Goal: Feedback & Contribution: Contribute content

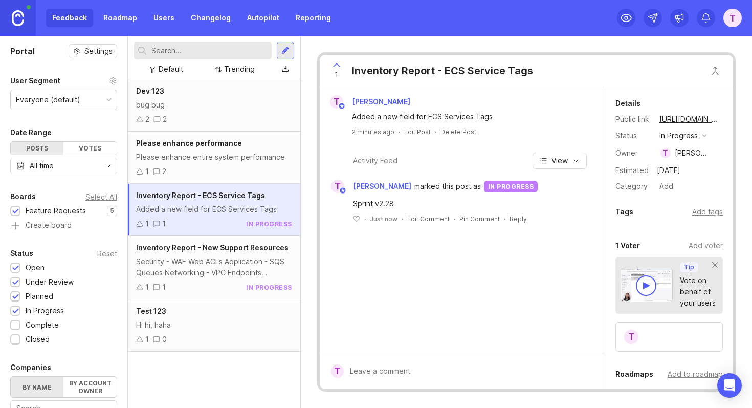
click at [184, 263] on div "Security - WAF Web ACLs Application - SQS Queues Networking - VPC Endpoints Con…" at bounding box center [214, 267] width 156 height 23
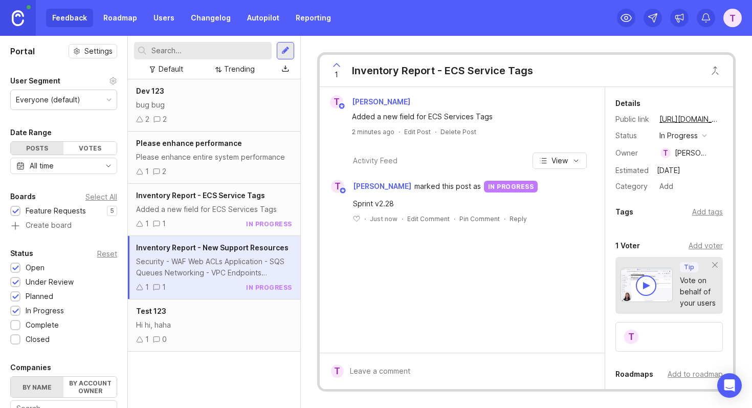
click at [181, 327] on div "Hi hi, haha" at bounding box center [214, 324] width 156 height 11
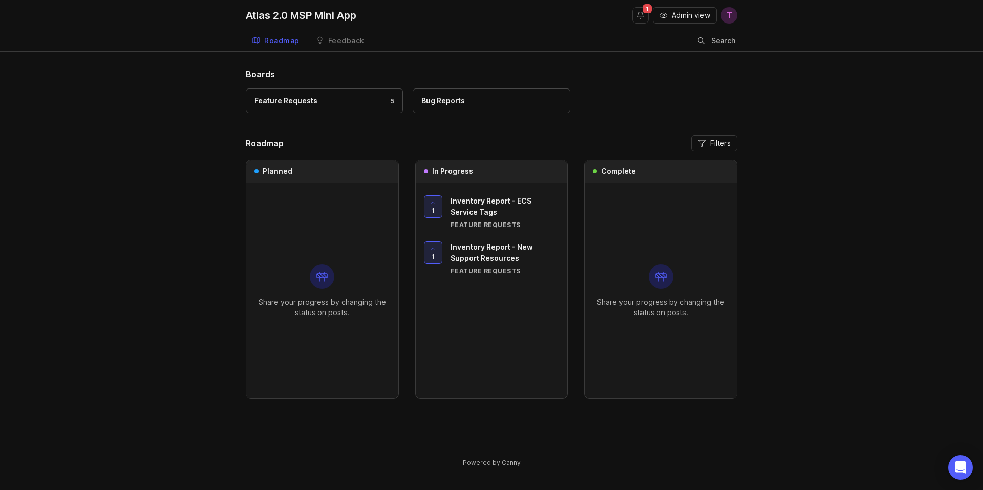
click at [472, 104] on div "Bug Reports" at bounding box center [491, 100] width 140 height 11
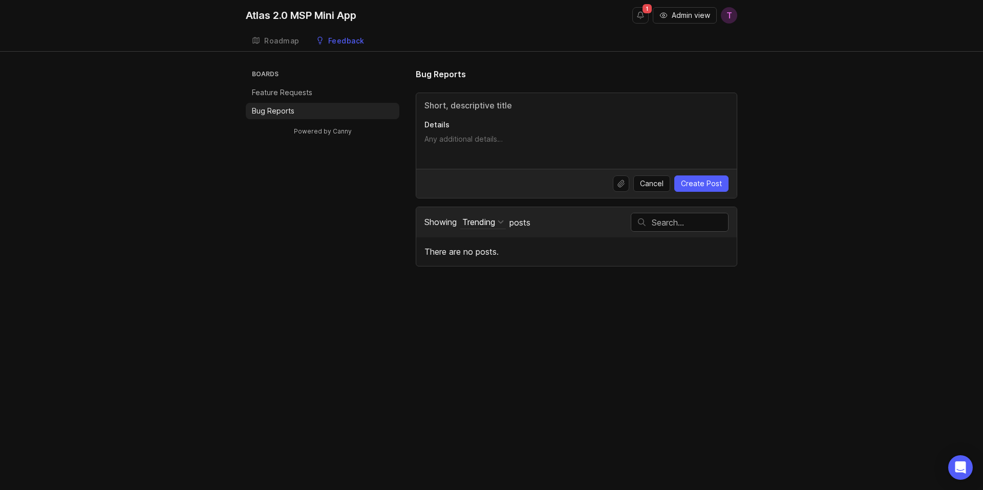
click at [319, 95] on li "Feature Requests" at bounding box center [323, 92] width 154 height 16
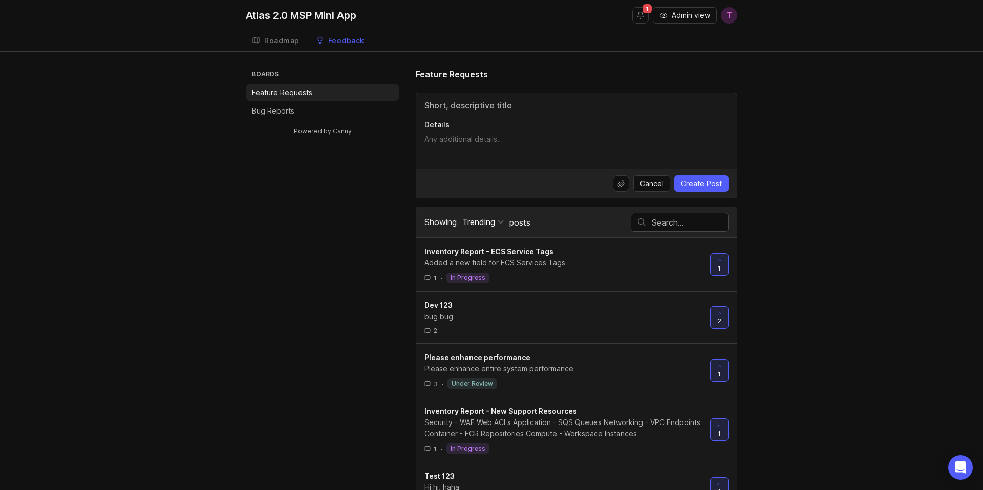
click at [281, 44] on div "Roadmap" at bounding box center [281, 40] width 35 height 7
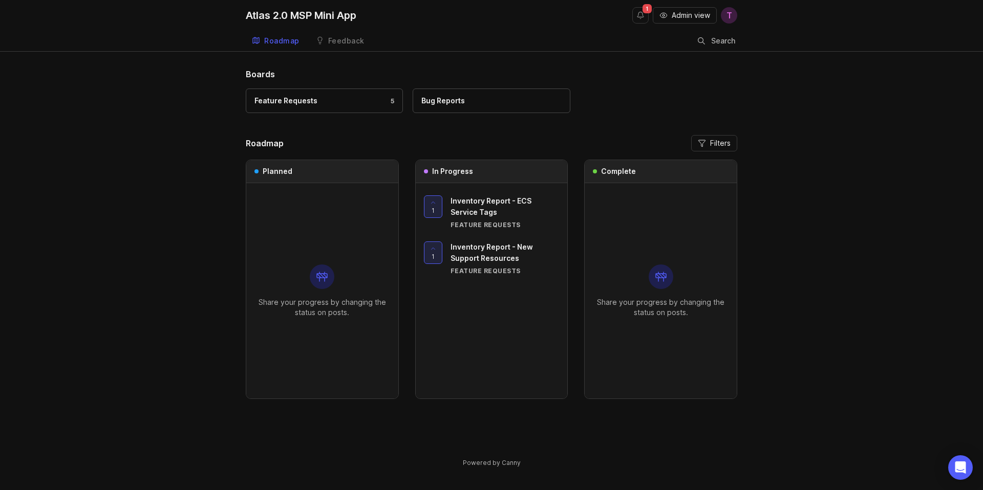
click at [171, 292] on div "Boards Feature Requests 5 Bug Reports Roadmap Filters Planned Share your progre…" at bounding box center [491, 276] width 983 height 417
click at [184, 284] on div "Boards Feature Requests 5 Bug Reports Roadmap Filters Planned Share your progre…" at bounding box center [491, 276] width 983 height 417
click at [482, 315] on div "1 Inventory Report - ECS Service Tags Feature Requests 1 Inventory Report - New…" at bounding box center [492, 290] width 152 height 215
click at [480, 348] on div "1 Inventory Report - ECS Service Tags Feature Requests 1 Inventory Report - New…" at bounding box center [492, 290] width 152 height 215
click at [348, 38] on div "Feedback" at bounding box center [346, 40] width 36 height 7
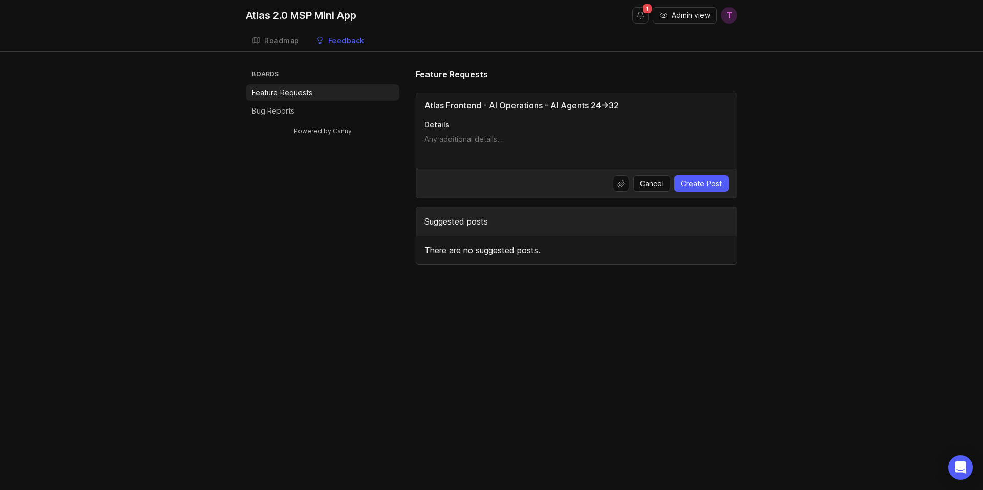
click at [457, 105] on input "Atlas Frontend - AI Operations - AI Agents 24->32" at bounding box center [576, 105] width 304 height 12
click at [493, 107] on input "Atlas Frontend - AI Operations - AI Agents 24->32" at bounding box center [576, 105] width 304 height 12
drag, startPoint x: 490, startPoint y: 106, endPoint x: 379, endPoint y: 106, distance: 111.0
click at [378, 106] on div "Boards Feature Requests Bug Reports Powered by Canny Feature Requests Atlas Fro…" at bounding box center [491, 166] width 491 height 197
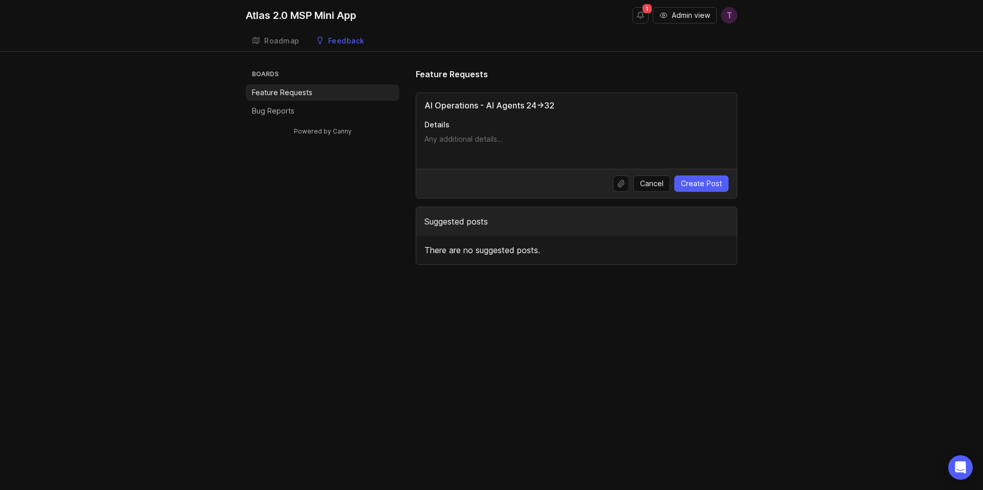
click at [500, 105] on input "AI Operations - AI Agents 24->32" at bounding box center [576, 105] width 304 height 12
click at [461, 105] on input "AI Operations - AI 24->32" at bounding box center [576, 105] width 304 height 12
drag, startPoint x: 471, startPoint y: 106, endPoint x: 594, endPoint y: 106, distance: 123.3
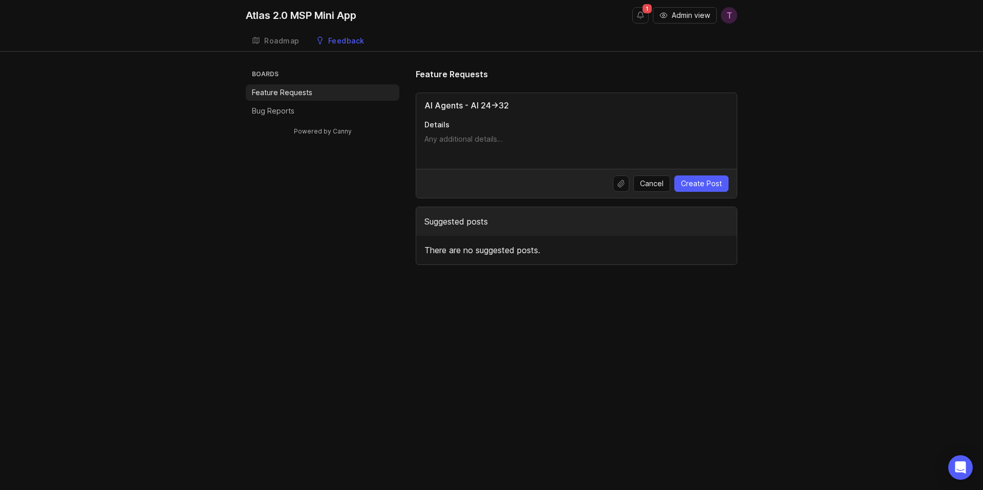
click at [595, 106] on input "AI Agents - AI 24->32" at bounding box center [576, 105] width 304 height 12
click at [467, 103] on input "AI Agents - UI" at bounding box center [576, 105] width 304 height 12
paste input "supports more bots"
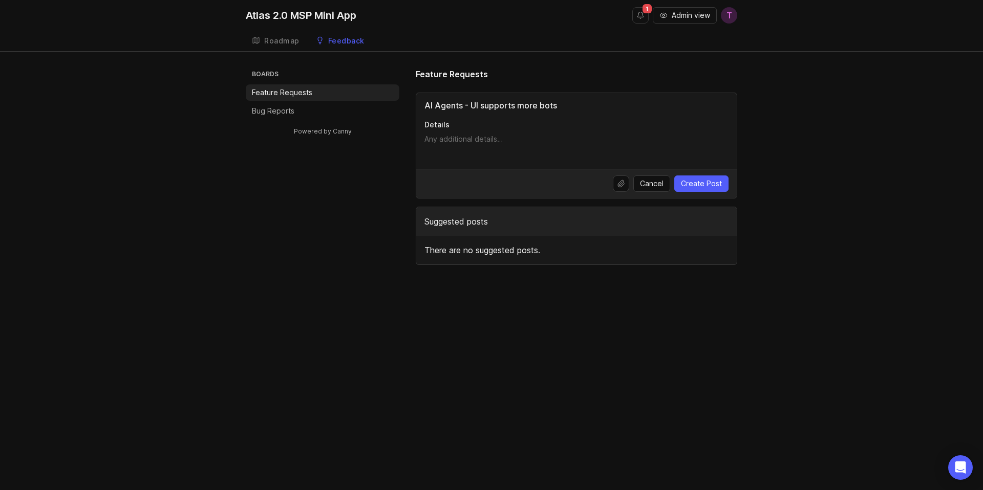
click at [494, 105] on input "AI Agents - UI supports more bots" at bounding box center [576, 105] width 304 height 12
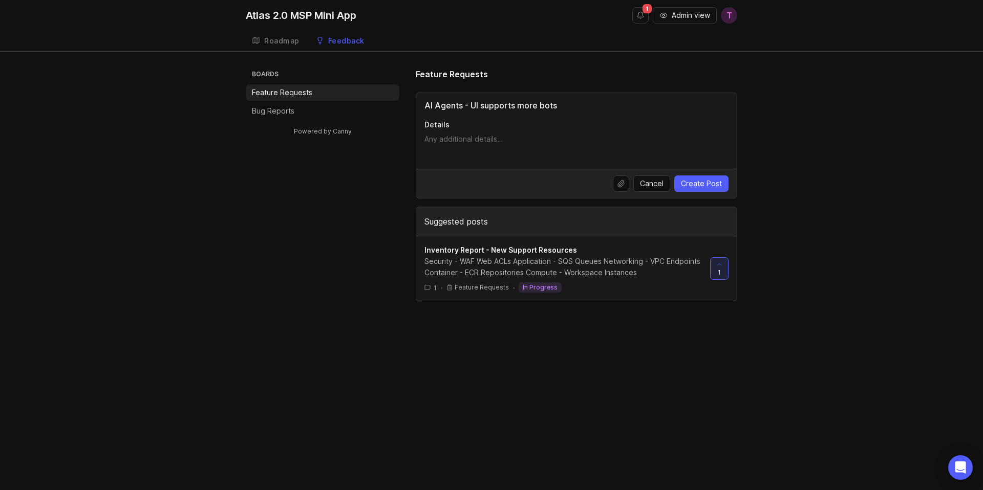
click at [475, 104] on input "AI Agents - UI supports more bots" at bounding box center [576, 105] width 304 height 12
click at [535, 105] on input "AI Agents - Supports more bots" at bounding box center [576, 105] width 304 height 12
click at [629, 107] on input "AI Agents - Supports more Bots" at bounding box center [576, 105] width 304 height 12
click at [513, 106] on input "AI Agents - Supports more Bots" at bounding box center [576, 105] width 304 height 12
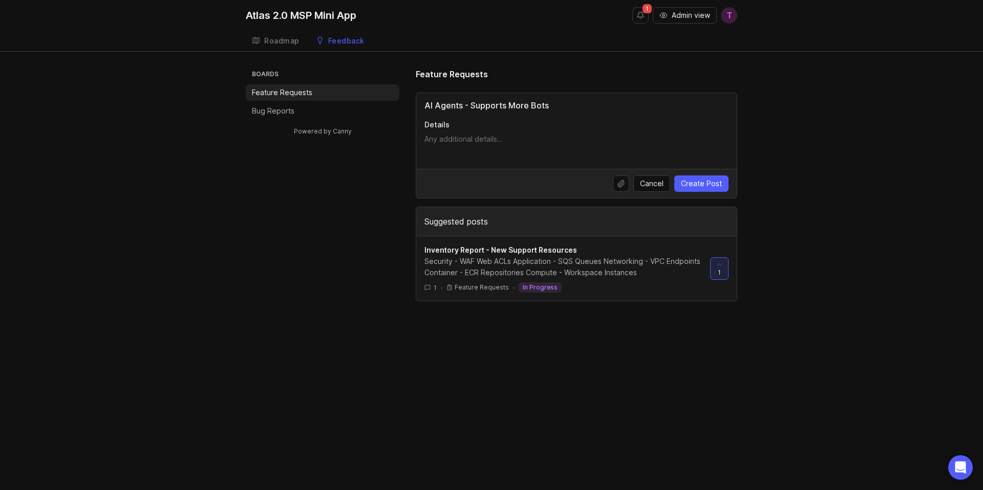
click at [577, 106] on input "AI Agents - Supports More Bots" at bounding box center [576, 105] width 304 height 12
click at [532, 104] on input "AI Agents - Supports More Bots" at bounding box center [576, 105] width 304 height 12
type input "AI Agents - Supports More AI Bots"
click at [449, 142] on textarea "Details" at bounding box center [576, 144] width 304 height 20
type textarea "S"
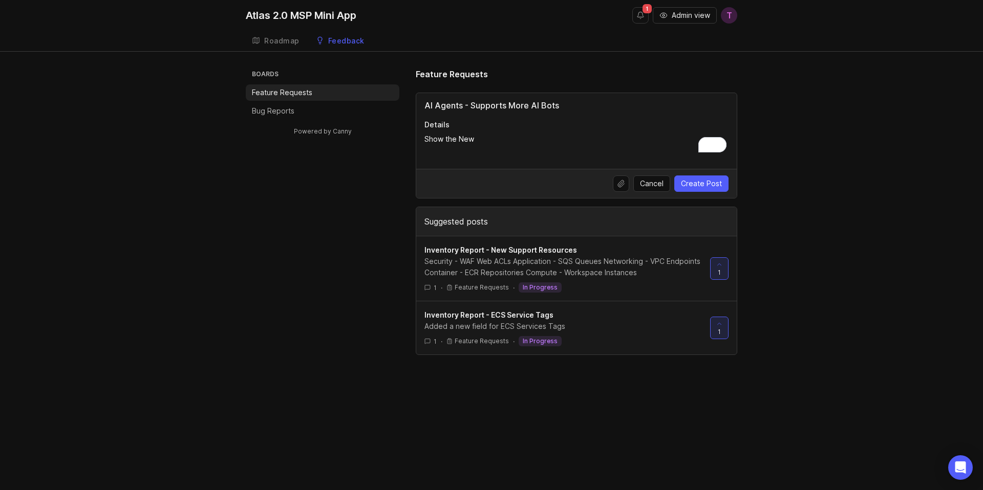
drag, startPoint x: 462, startPoint y: 106, endPoint x: 400, endPoint y: 106, distance: 61.4
click at [401, 106] on div "Boards Feature Requests Bug Reports Powered by Canny Feature Requests AI Agents…" at bounding box center [491, 211] width 491 height 287
click at [498, 142] on textarea "Show the New" at bounding box center [576, 144] width 304 height 20
paste textarea "AI Agents"
click at [511, 138] on textarea "Show the New AI Agents on Atlas 2.0" at bounding box center [576, 144] width 304 height 20
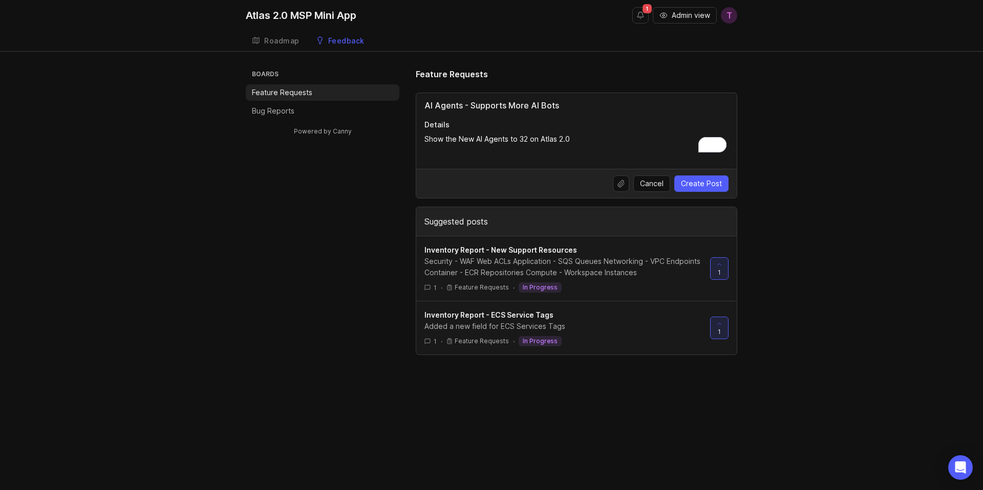
click at [553, 141] on textarea "Show the New AI Agents to 32 on Atlas 2.0" at bounding box center [576, 144] width 304 height 20
type textarea "Show the New AI Agents to 32 on Atlas 2.0"
click at [521, 105] on input "AI Agents - Supports More AI Bots" at bounding box center [576, 105] width 304 height 12
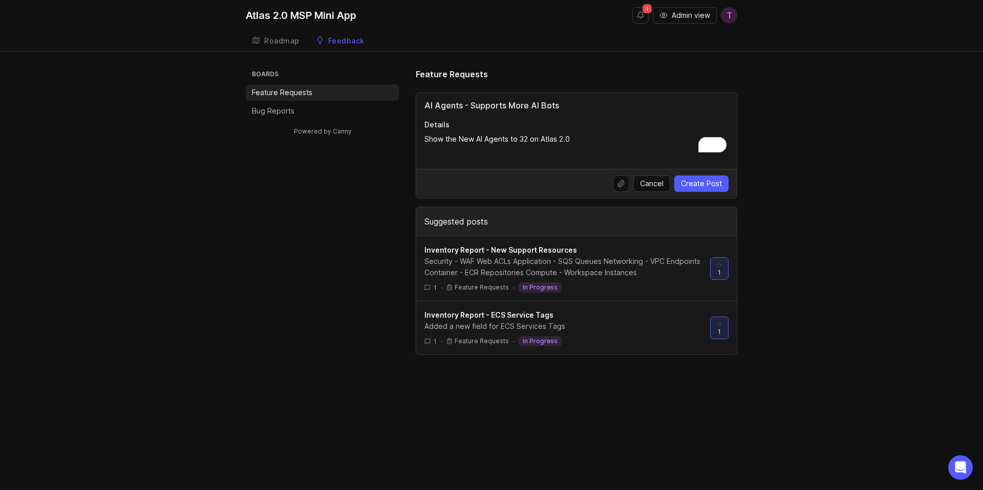
click at [521, 105] on input "AI Agents - Supports More AI Bots" at bounding box center [576, 105] width 304 height 12
click at [535, 105] on input "AI Agents - Supports More AI Bots" at bounding box center [576, 105] width 304 height 12
click at [488, 105] on input "AI Agents - Supports More Bots" at bounding box center [576, 105] width 304 height 12
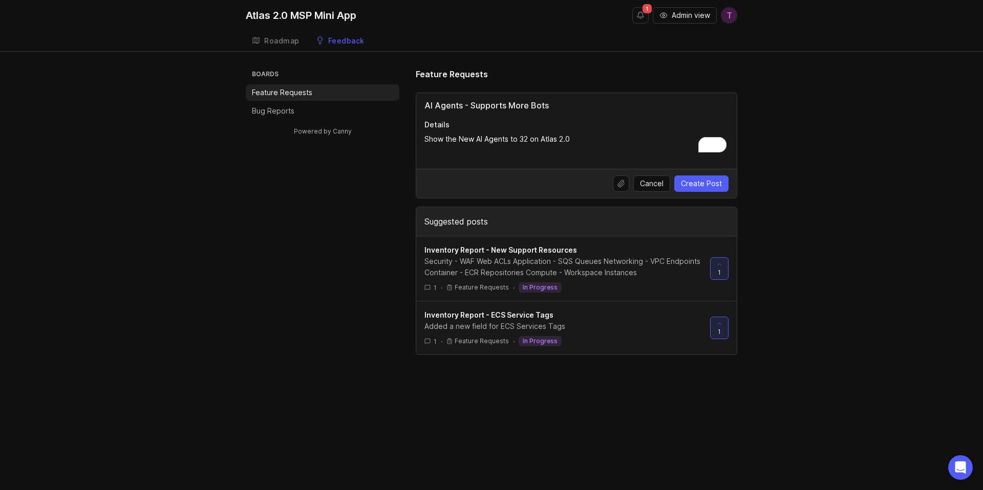
click at [488, 105] on input "AI Agents - Supports More Bots" at bounding box center [576, 105] width 304 height 12
click at [517, 107] on input "AI Agents - Show More Bots" at bounding box center [576, 105] width 304 height 12
type input "AI Agents - Show More AI Bots"
click at [523, 140] on textarea "Show the New AI Agents to 32 on Atlas 2.0" at bounding box center [576, 144] width 304 height 20
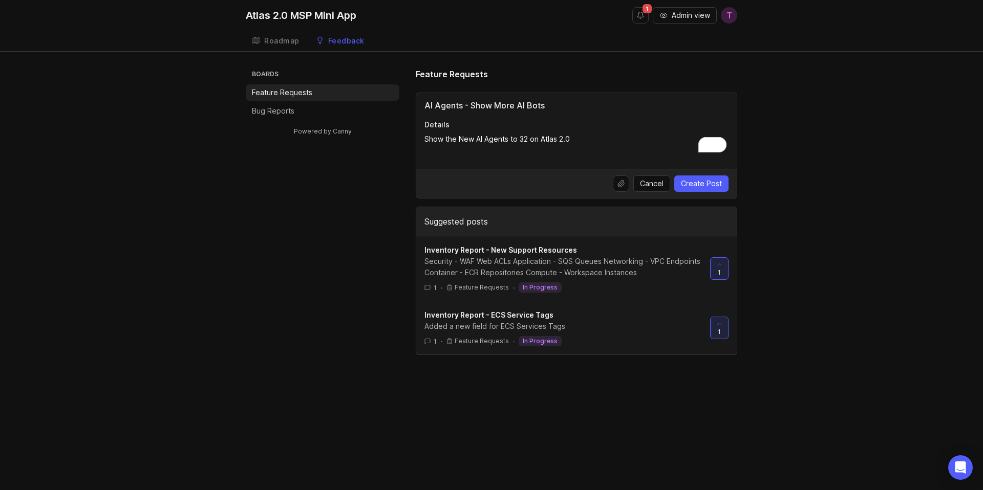
click at [523, 140] on textarea "Show the New AI Agents to 32 on Atlas 2.0" at bounding box center [576, 144] width 304 height 20
